Goal: Entertainment & Leisure: Consume media (video, audio)

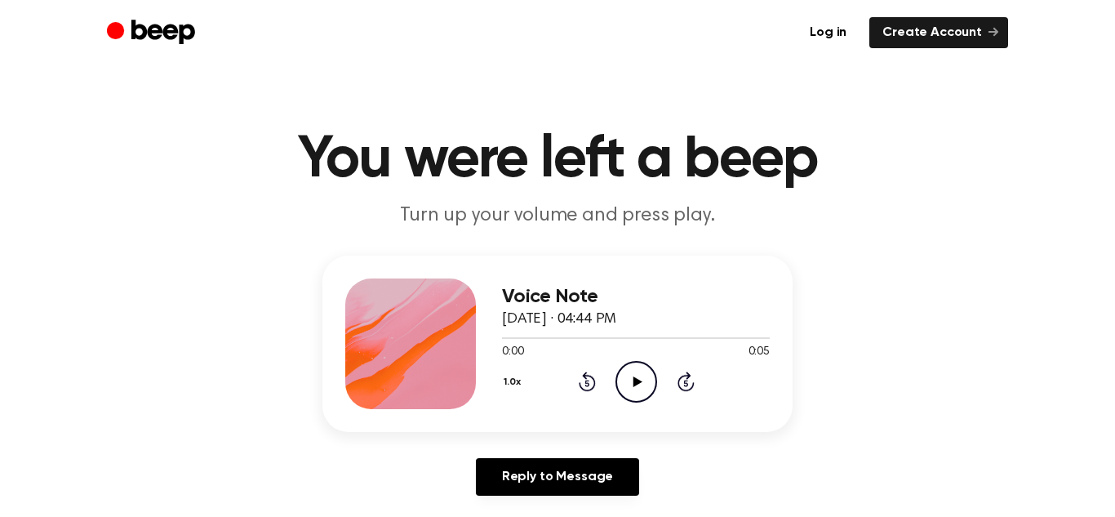
click at [625, 376] on icon "Play Audio" at bounding box center [637, 382] width 42 height 42
click at [621, 372] on icon "Play Audio" at bounding box center [637, 382] width 42 height 42
click at [639, 367] on icon "Play Audio" at bounding box center [637, 382] width 42 height 42
